Goal: Information Seeking & Learning: Learn about a topic

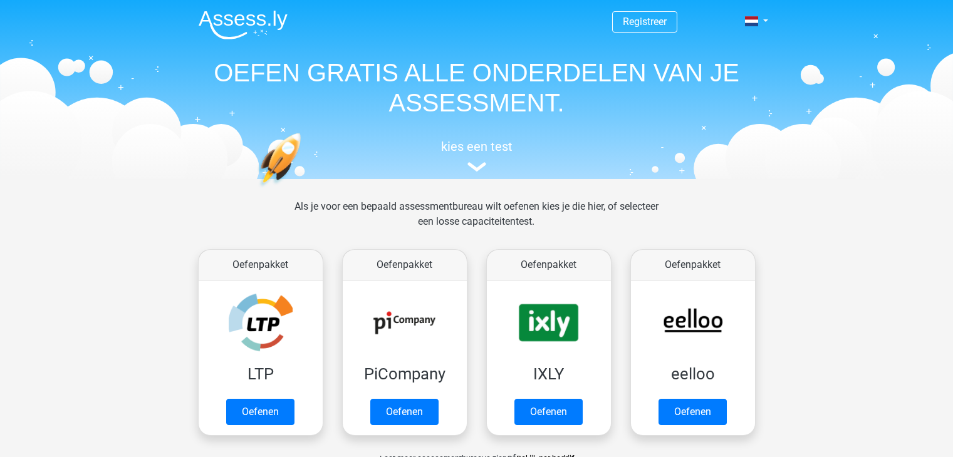
scroll to position [485, 0]
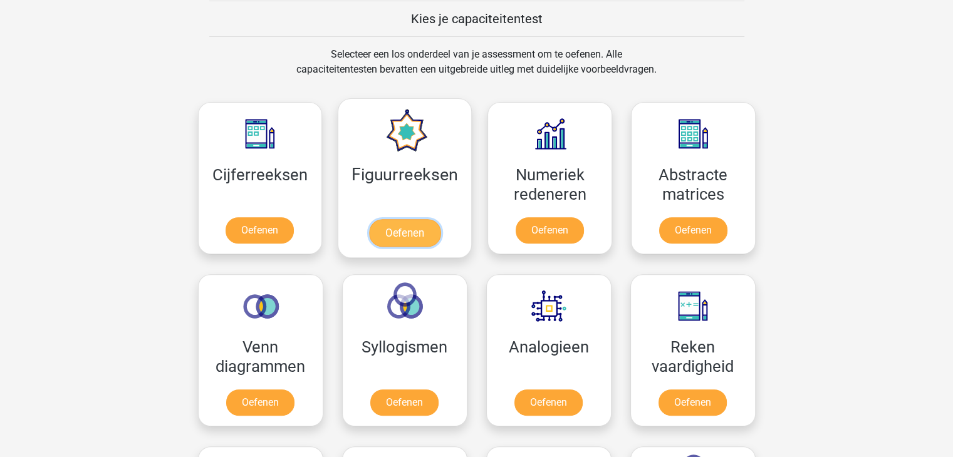
click at [408, 219] on link "Oefenen" at bounding box center [404, 233] width 71 height 28
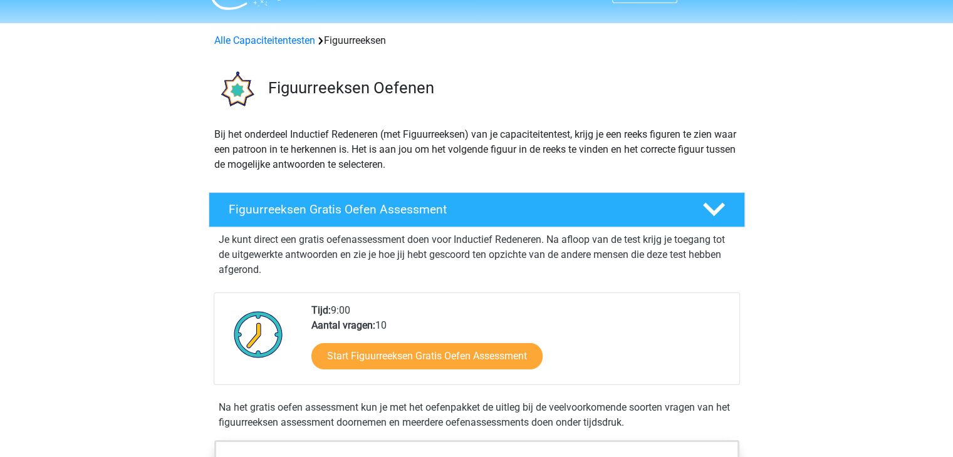
scroll to position [125, 0]
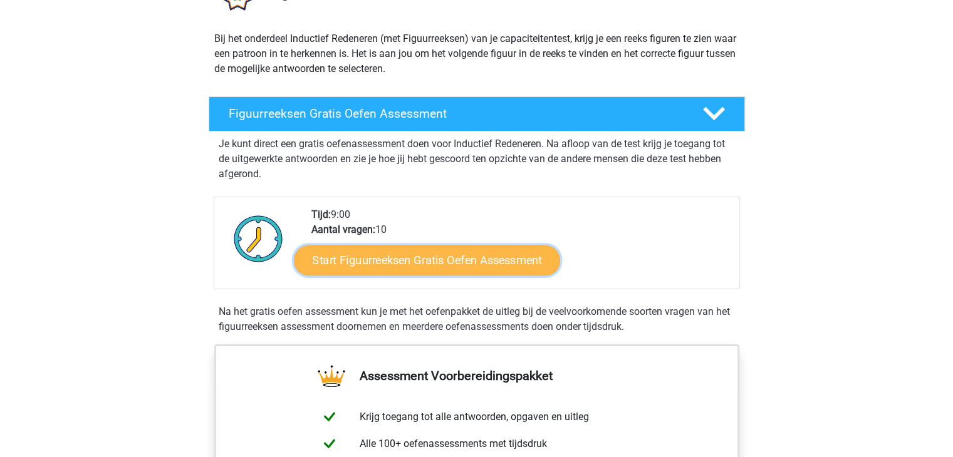
click at [489, 254] on link "Start Figuurreeksen Gratis Oefen Assessment" at bounding box center [427, 260] width 266 height 30
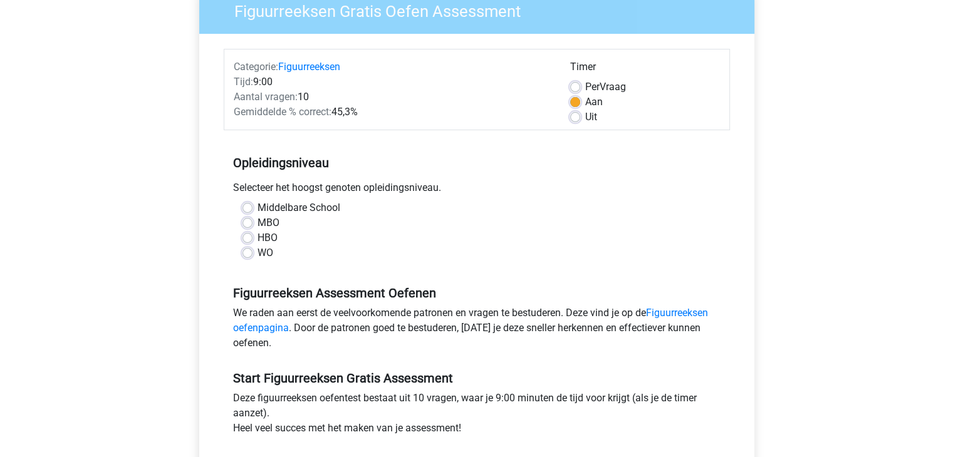
scroll to position [125, 0]
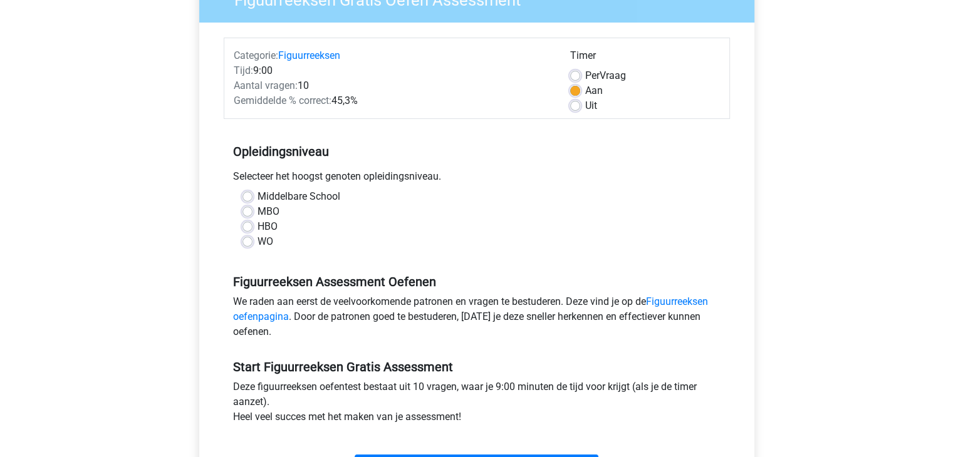
click at [267, 209] on label "MBO" at bounding box center [268, 211] width 22 height 15
click at [252, 209] on input "MBO" at bounding box center [247, 210] width 10 height 13
radio input "true"
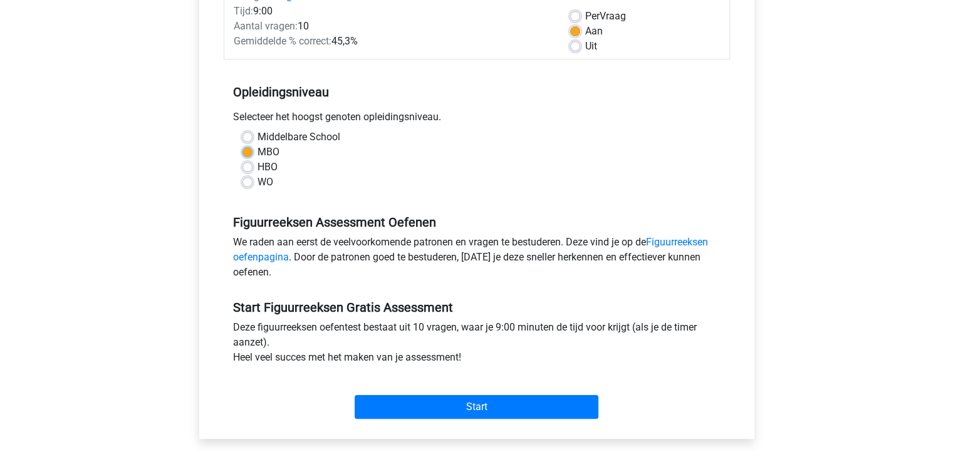
scroll to position [188, 0]
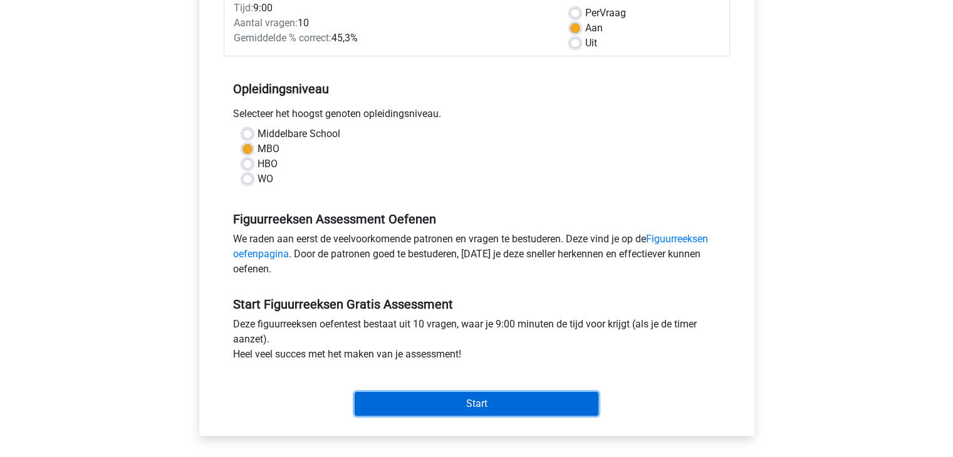
click at [486, 409] on input "Start" at bounding box center [477, 404] width 244 height 24
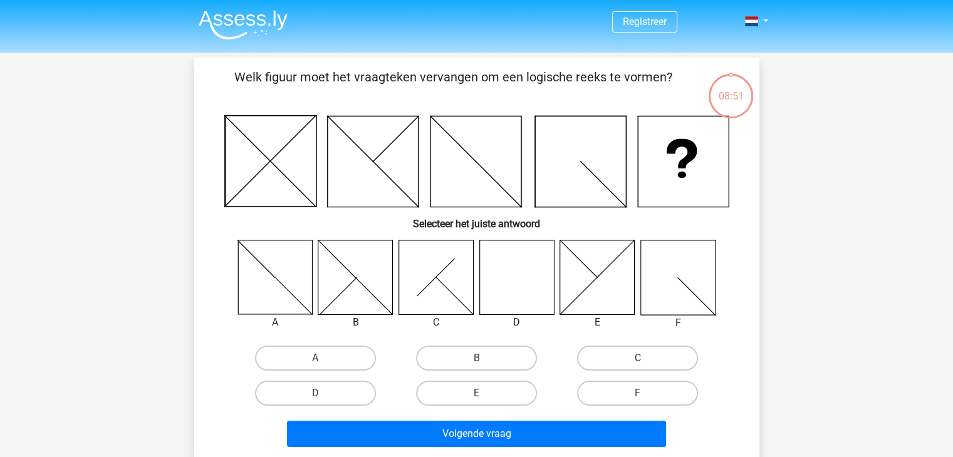
click at [316, 395] on input "D" at bounding box center [319, 397] width 8 height 8
radio input "true"
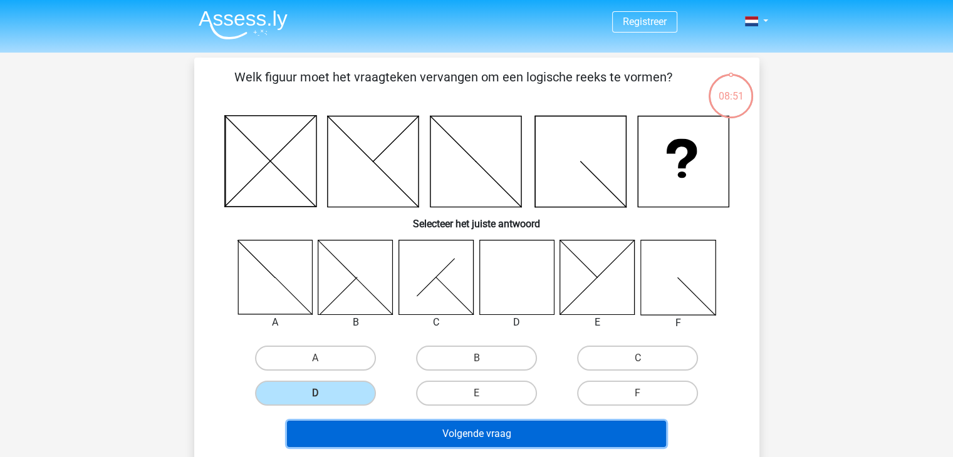
click at [471, 431] on button "Volgende vraag" at bounding box center [476, 434] width 379 height 26
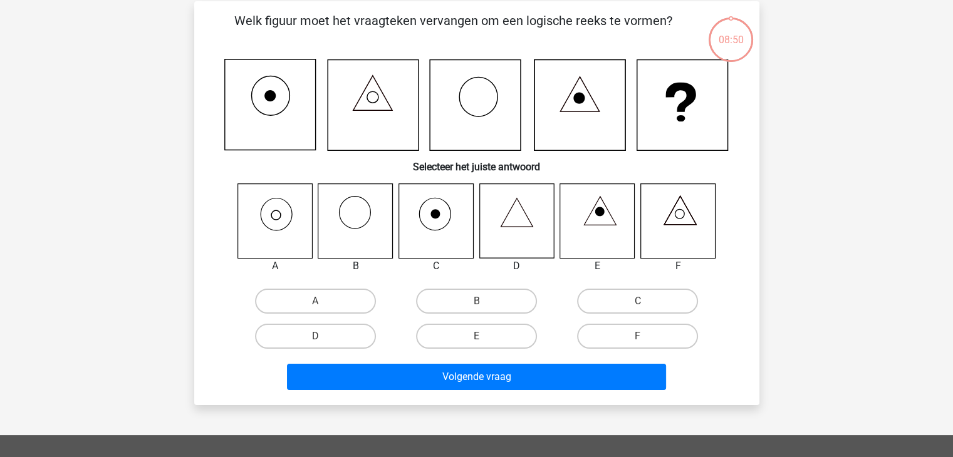
scroll to position [58, 0]
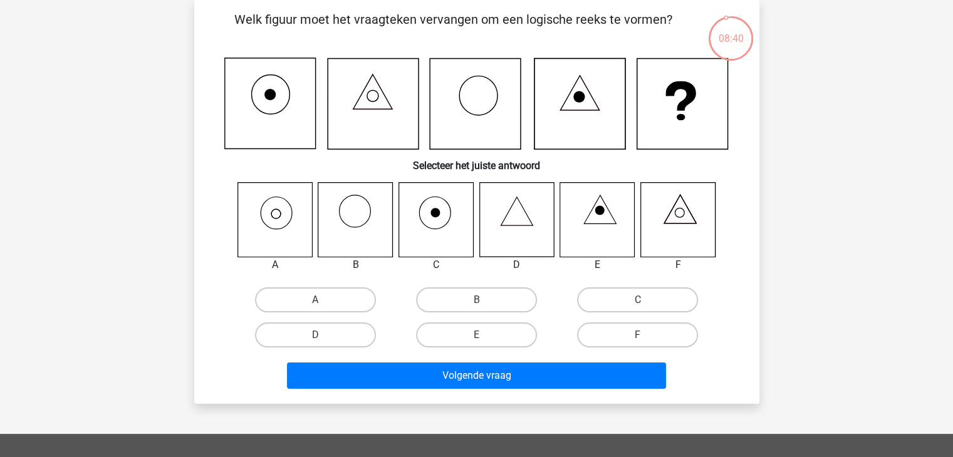
click at [264, 219] on icon at bounding box center [274, 219] width 75 height 75
click at [319, 294] on label "A" at bounding box center [315, 300] width 121 height 25
click at [319, 300] on input "A" at bounding box center [319, 304] width 8 height 8
radio input "true"
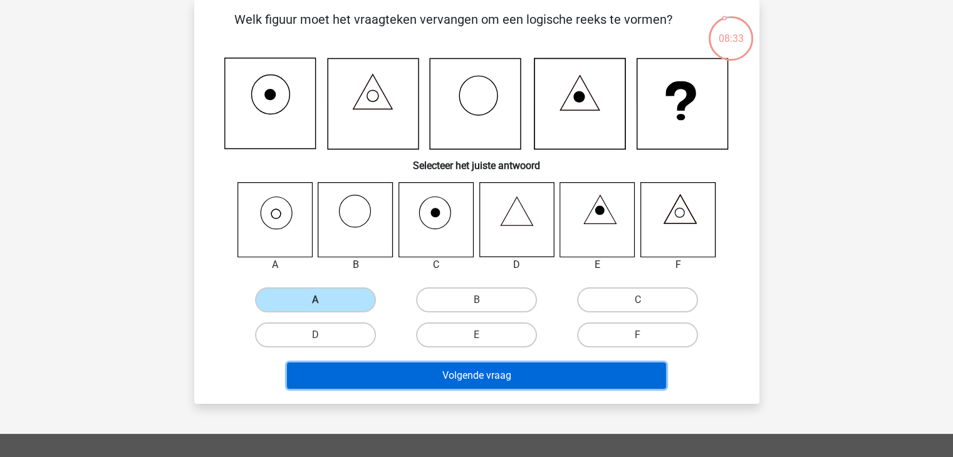
click at [506, 378] on button "Volgende vraag" at bounding box center [476, 376] width 379 height 26
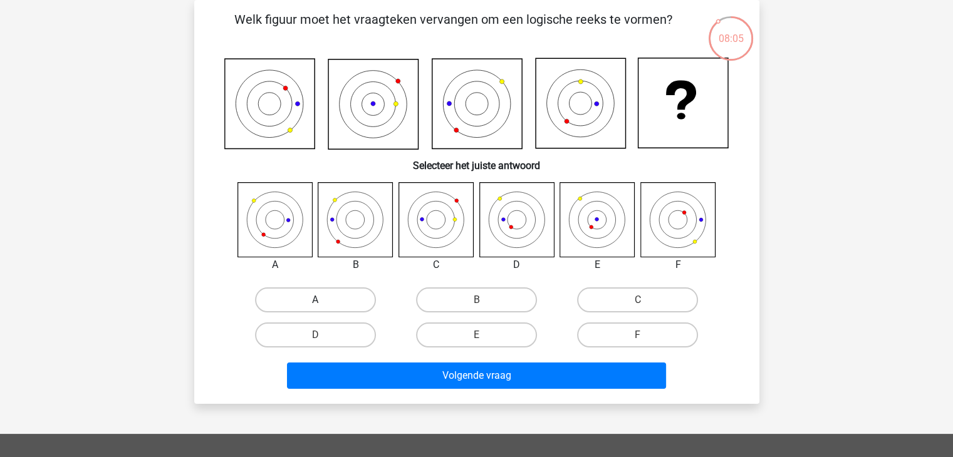
click at [320, 294] on label "A" at bounding box center [315, 300] width 121 height 25
click at [320, 300] on input "A" at bounding box center [319, 304] width 8 height 8
radio input "true"
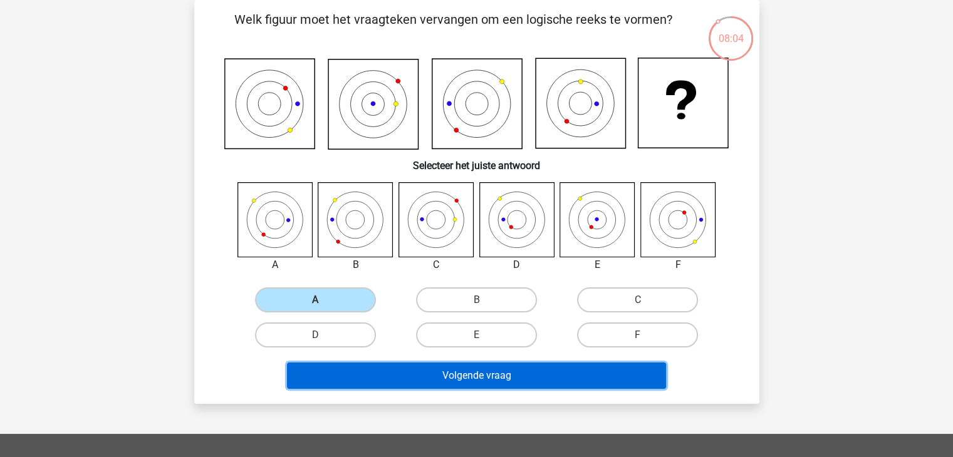
click at [527, 378] on button "Volgende vraag" at bounding box center [476, 376] width 379 height 26
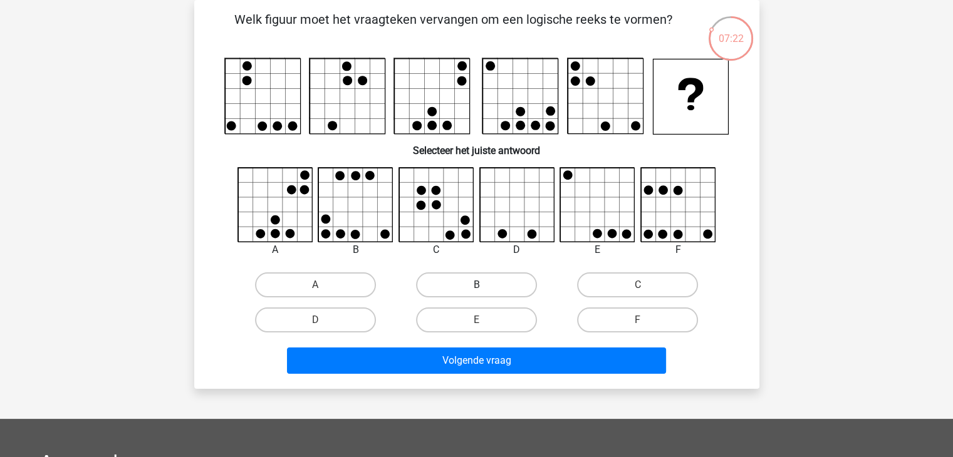
click at [487, 280] on label "B" at bounding box center [476, 284] width 121 height 25
click at [484, 285] on input "B" at bounding box center [480, 289] width 8 height 8
radio input "true"
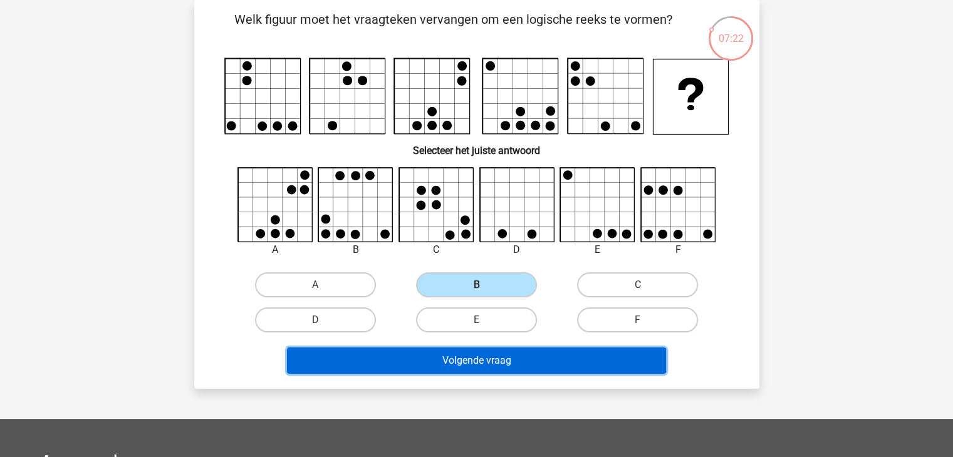
click at [492, 354] on button "Volgende vraag" at bounding box center [476, 361] width 379 height 26
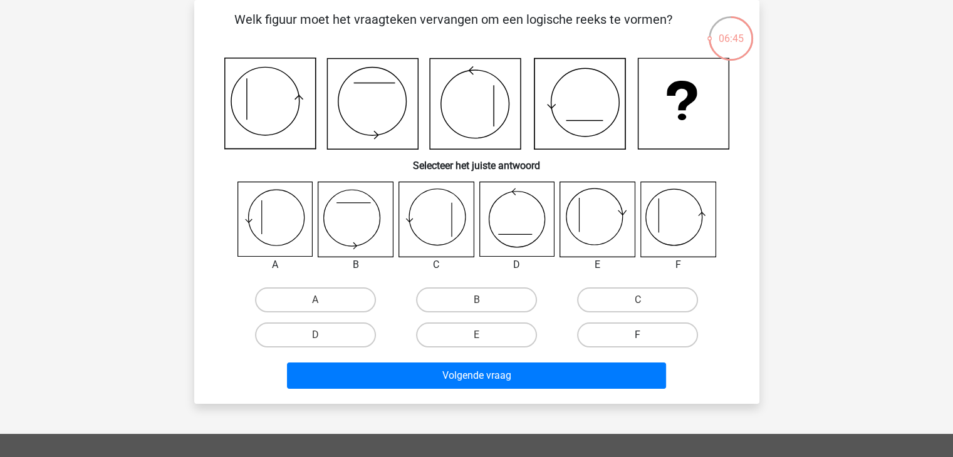
click at [601, 335] on label "F" at bounding box center [637, 335] width 121 height 25
click at [638, 335] on input "F" at bounding box center [642, 339] width 8 height 8
radio input "true"
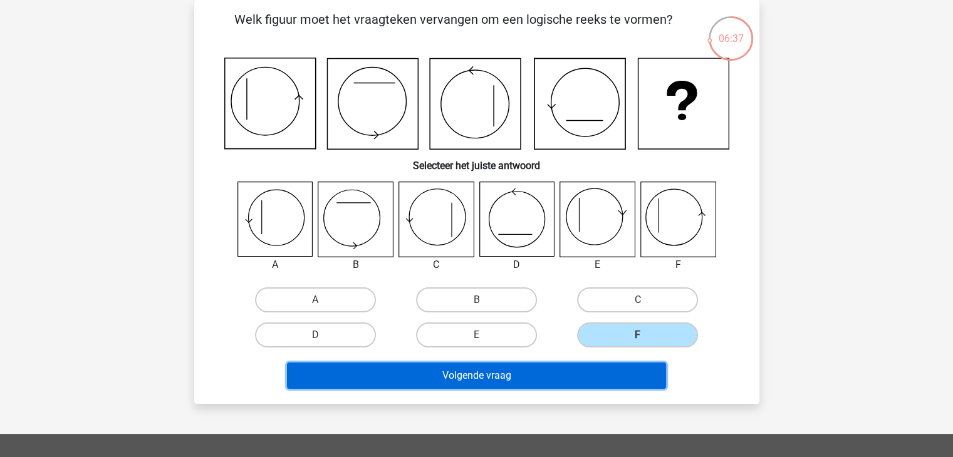
click at [563, 372] on button "Volgende vraag" at bounding box center [476, 376] width 379 height 26
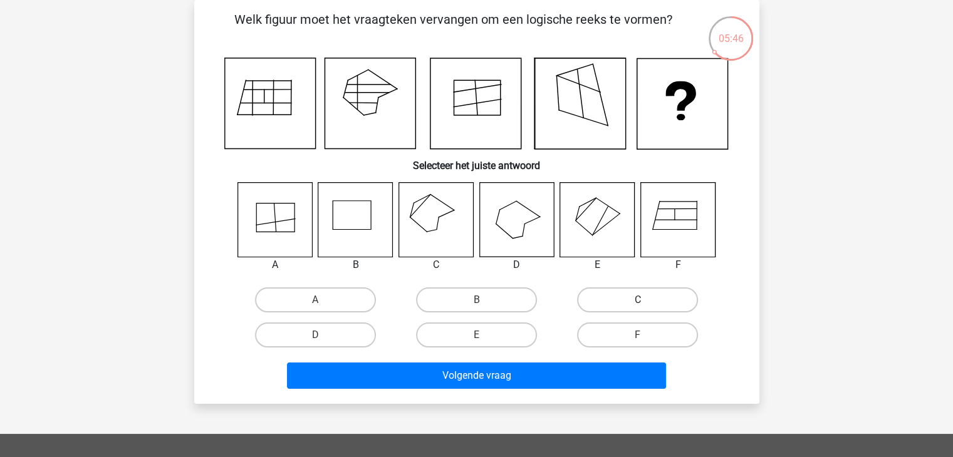
click at [616, 296] on label "C" at bounding box center [637, 300] width 121 height 25
click at [638, 300] on input "C" at bounding box center [642, 304] width 8 height 8
radio input "true"
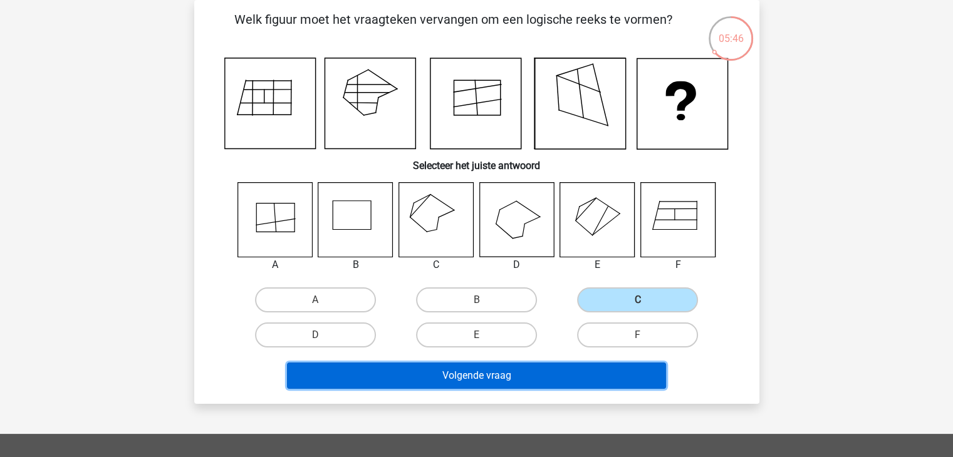
click at [494, 374] on button "Volgende vraag" at bounding box center [476, 376] width 379 height 26
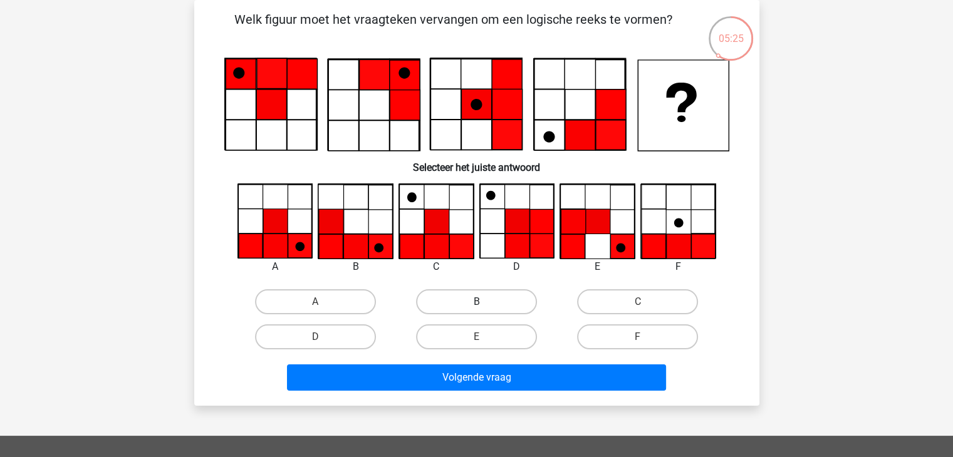
click at [466, 305] on label "B" at bounding box center [476, 301] width 121 height 25
click at [476, 305] on input "B" at bounding box center [480, 306] width 8 height 8
radio input "true"
click at [345, 297] on label "A" at bounding box center [315, 301] width 121 height 25
click at [323, 302] on input "A" at bounding box center [319, 306] width 8 height 8
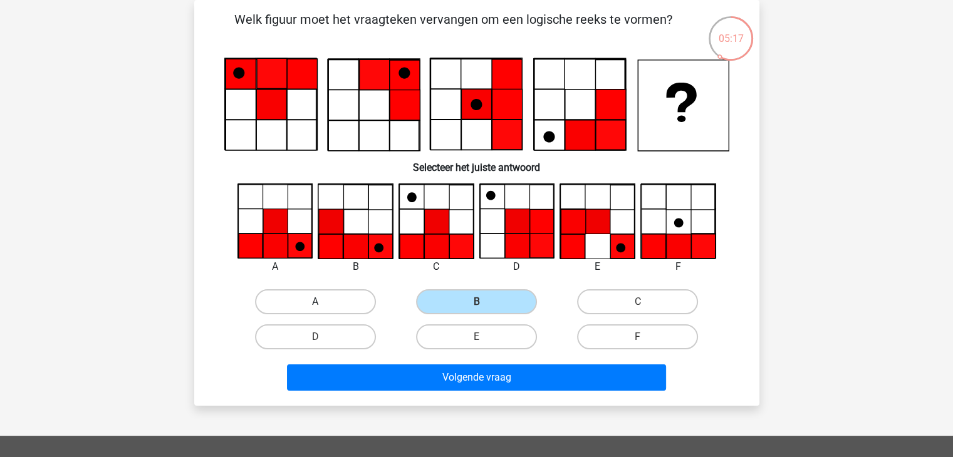
radio input "true"
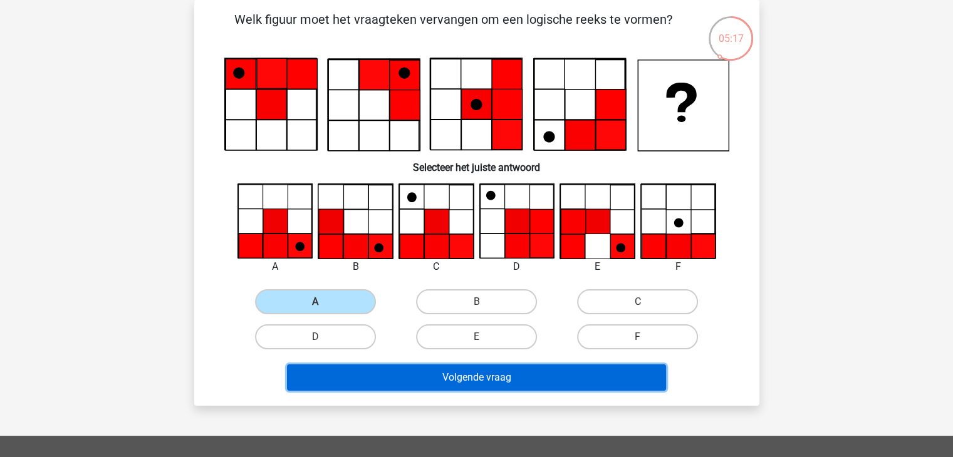
click at [460, 377] on button "Volgende vraag" at bounding box center [476, 378] width 379 height 26
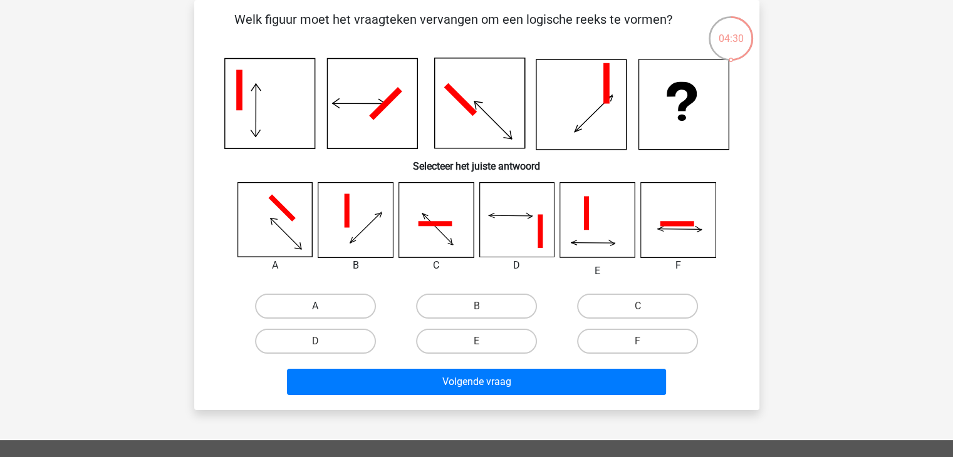
click at [336, 299] on label "A" at bounding box center [315, 306] width 121 height 25
click at [323, 306] on input "A" at bounding box center [319, 310] width 8 height 8
radio input "true"
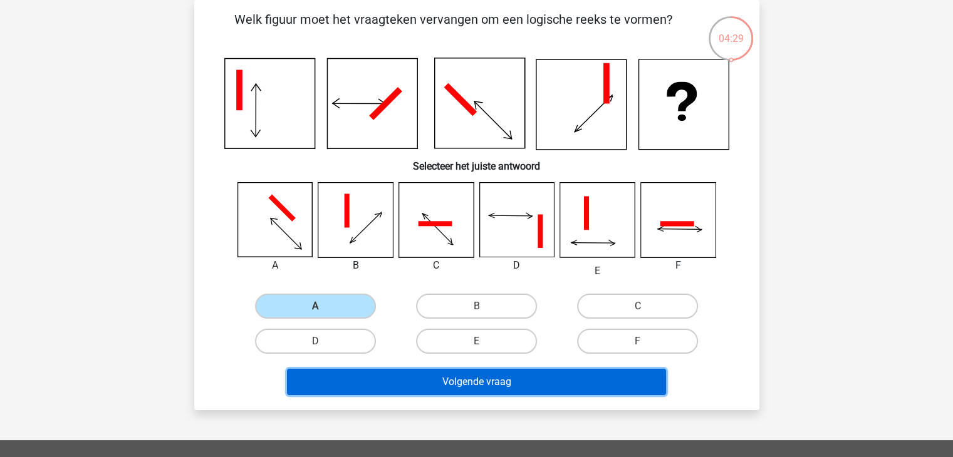
click at [480, 386] on button "Volgende vraag" at bounding box center [476, 382] width 379 height 26
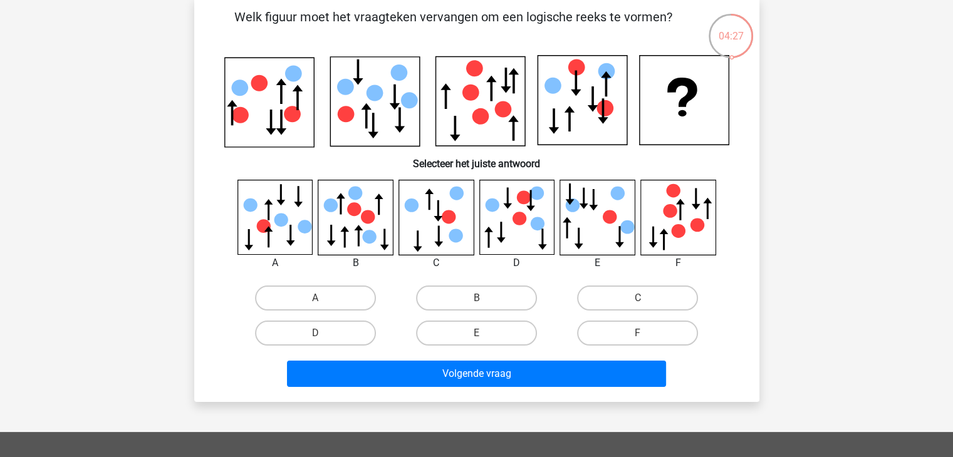
scroll to position [63, 0]
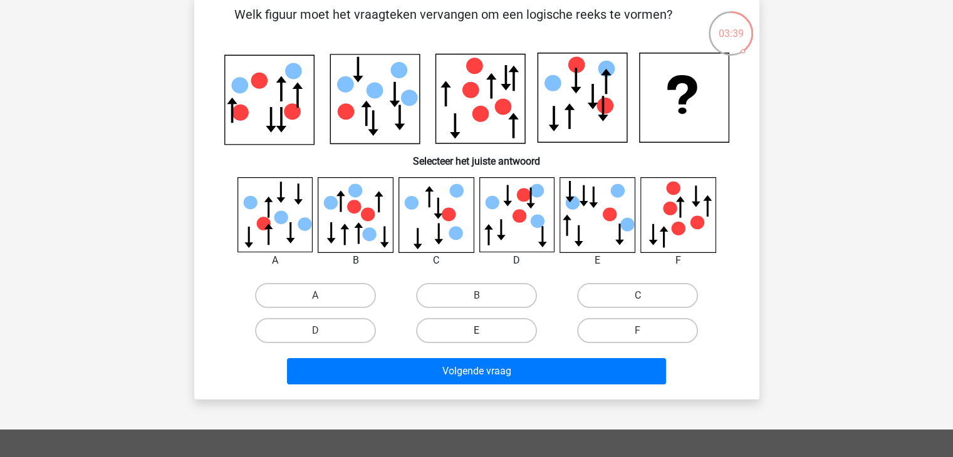
click at [454, 319] on label "E" at bounding box center [476, 330] width 121 height 25
click at [476, 331] on input "E" at bounding box center [480, 335] width 8 height 8
radio input "true"
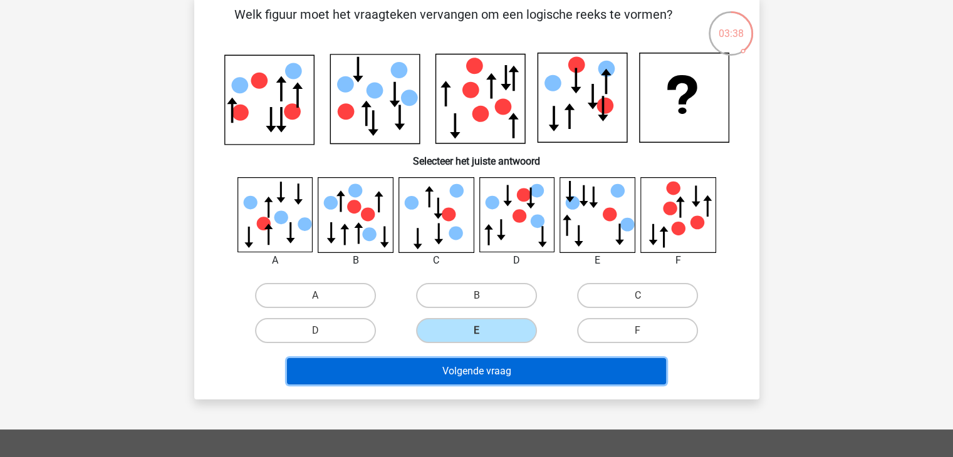
click at [498, 368] on button "Volgende vraag" at bounding box center [476, 371] width 379 height 26
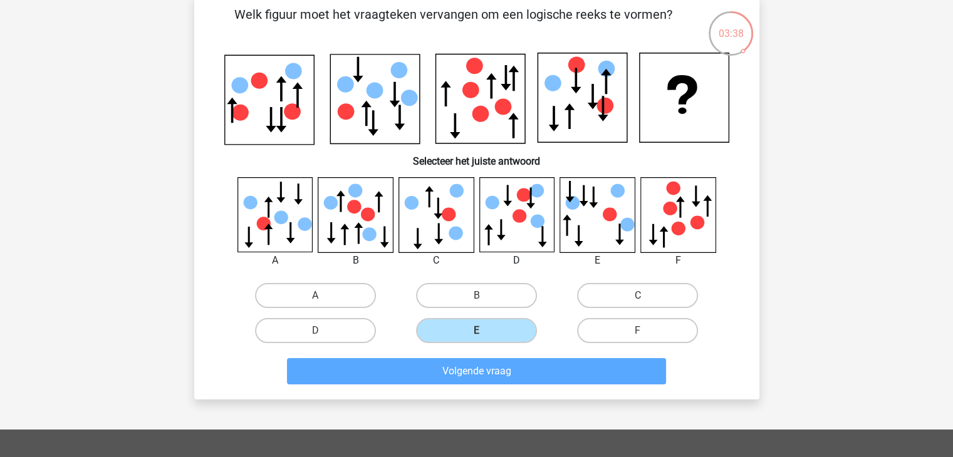
scroll to position [58, 0]
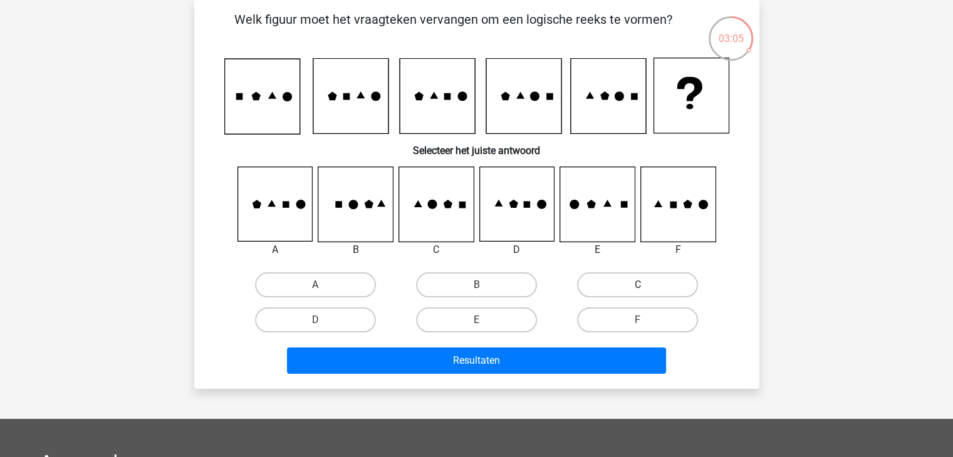
click at [604, 286] on label "C" at bounding box center [637, 284] width 121 height 25
click at [638, 286] on input "C" at bounding box center [642, 289] width 8 height 8
radio input "true"
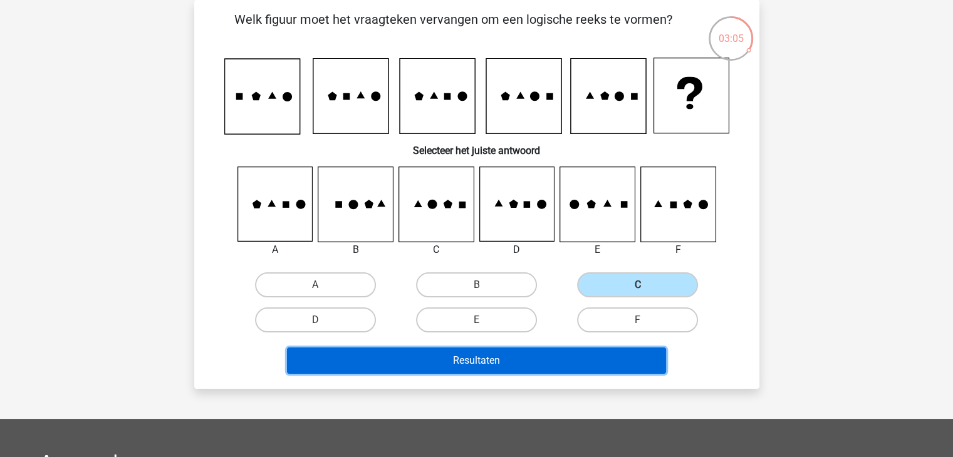
click at [484, 360] on button "Resultaten" at bounding box center [476, 361] width 379 height 26
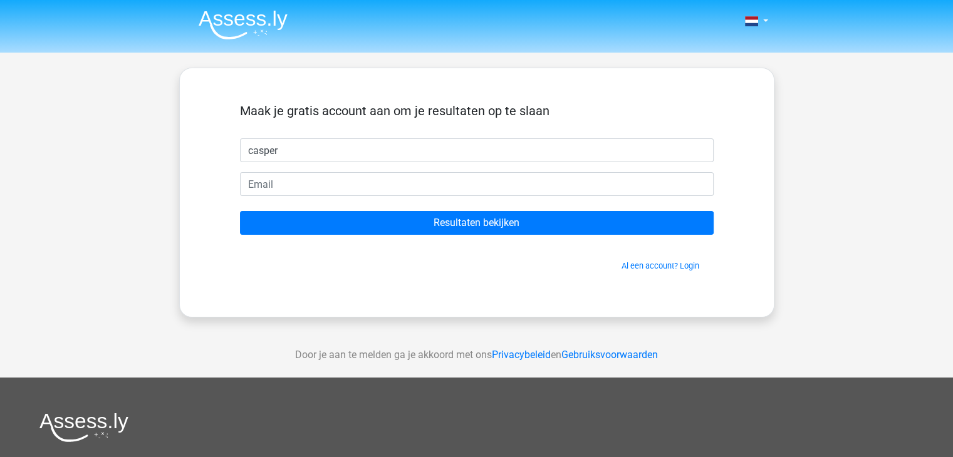
type input "casper"
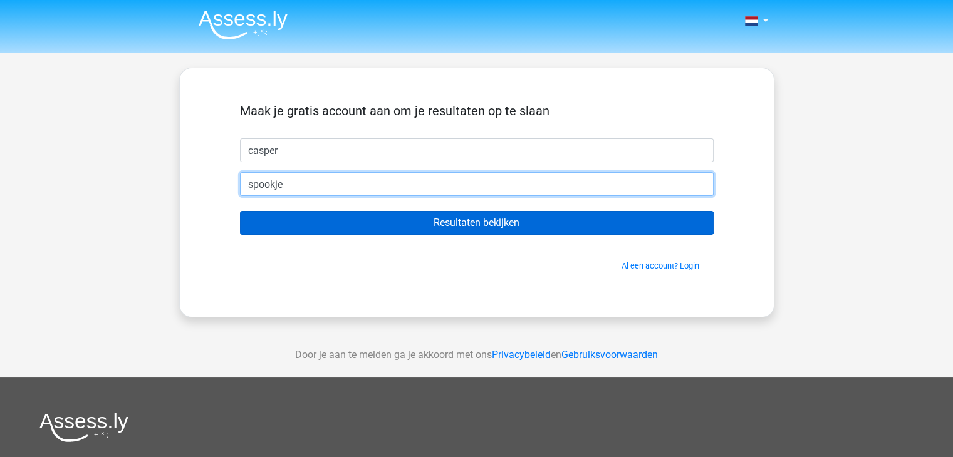
type input "[EMAIL_ADDRESS][DOMAIN_NAME]"
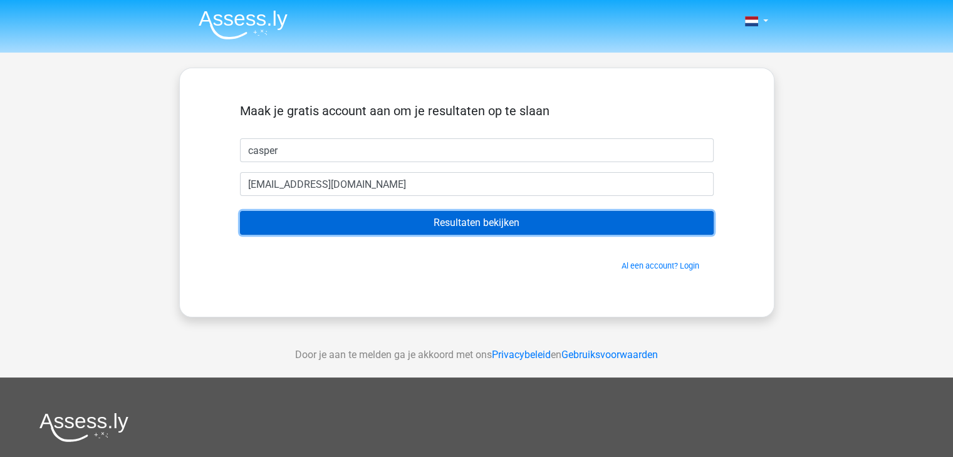
click at [383, 214] on input "Resultaten bekijken" at bounding box center [477, 223] width 474 height 24
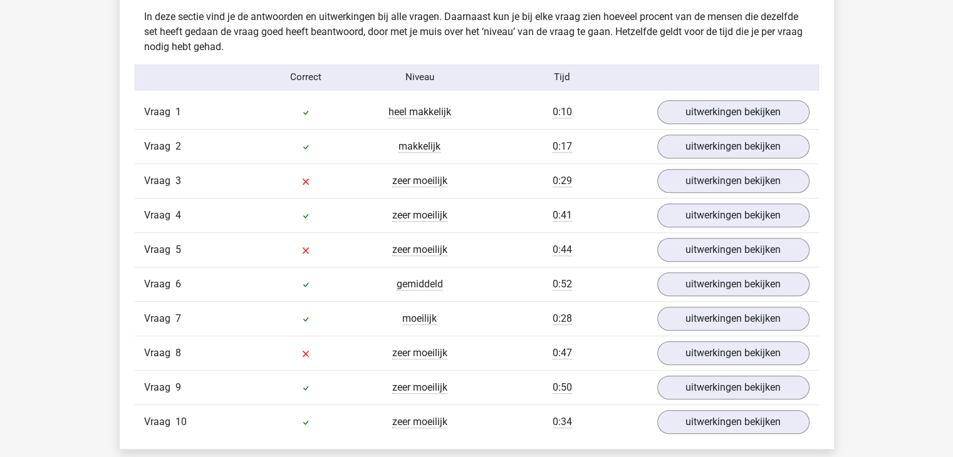
scroll to position [1002, 0]
